Goal: Transaction & Acquisition: Purchase product/service

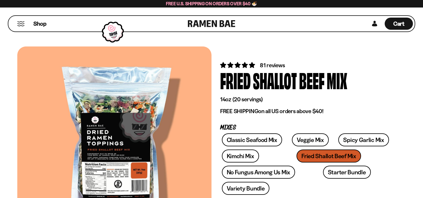
scroll to position [34, 0]
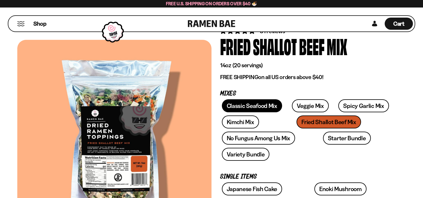
click at [253, 104] on link "Classic Seafood Mix" at bounding box center [252, 105] width 60 height 13
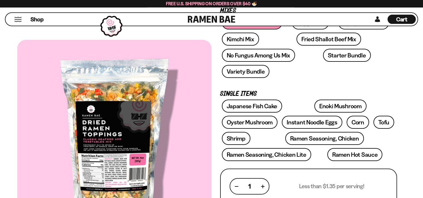
scroll to position [117, 0]
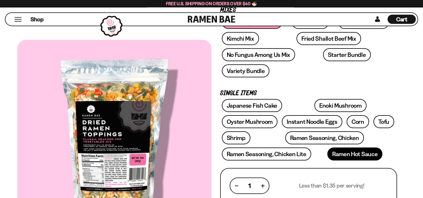
click at [327, 147] on link "Ramen Hot Sauce" at bounding box center [354, 153] width 55 height 13
